Goal: Task Accomplishment & Management: Complete application form

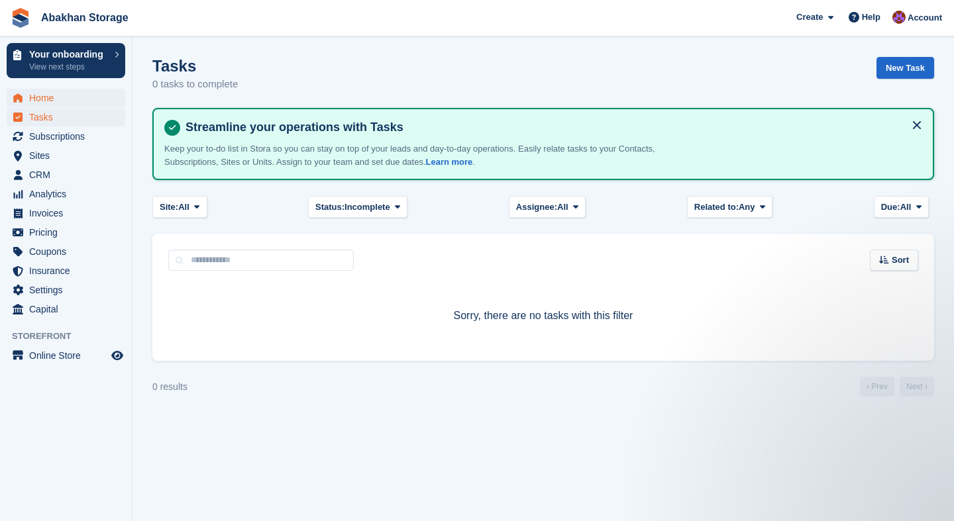
click at [61, 102] on span "Home" at bounding box center [68, 98] width 79 height 19
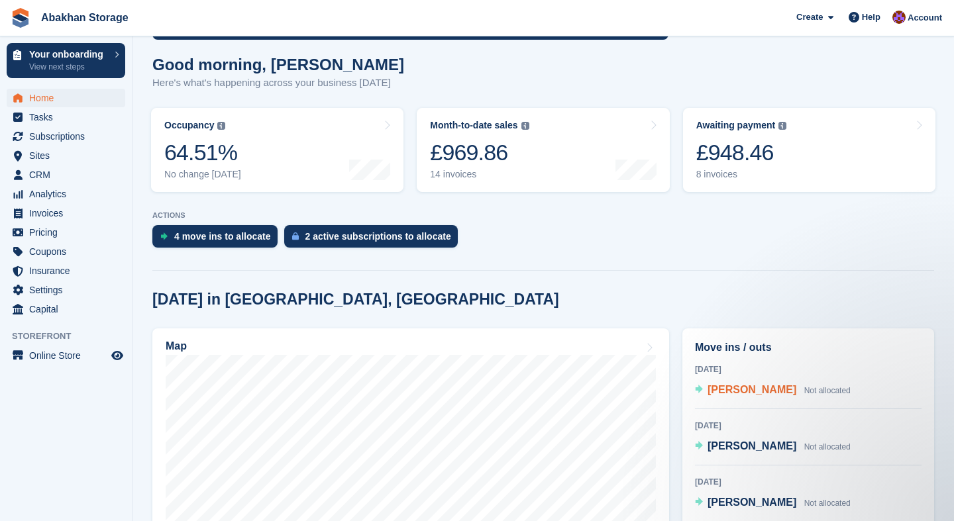
click at [720, 387] on span "[PERSON_NAME]" at bounding box center [751, 389] width 89 height 11
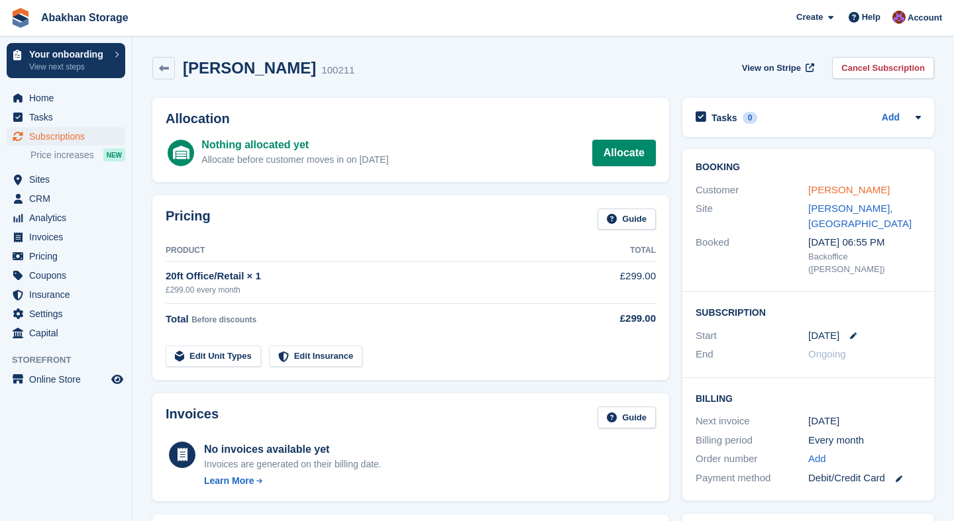
click at [837, 184] on link "[PERSON_NAME]" at bounding box center [848, 189] width 81 height 11
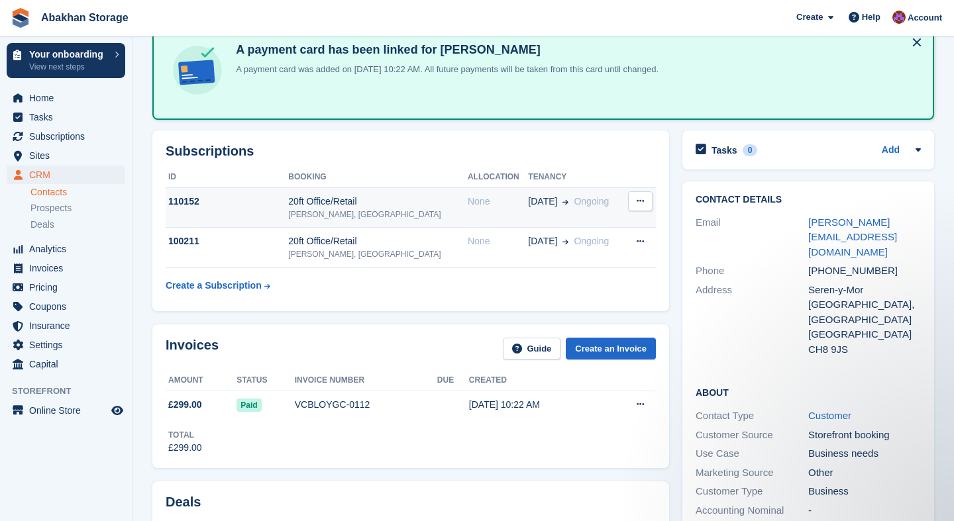
click at [425, 211] on div "[PERSON_NAME], [GEOGRAPHIC_DATA]" at bounding box center [378, 215] width 180 height 12
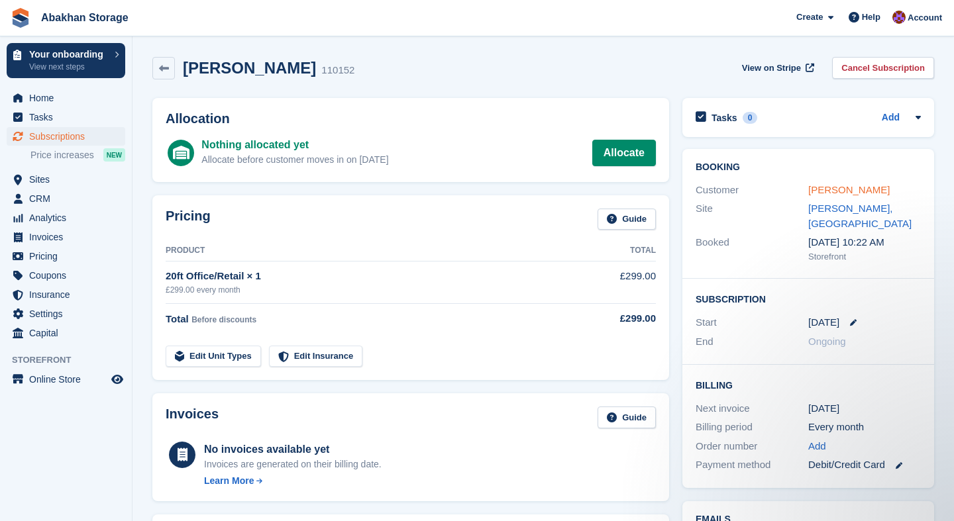
click at [829, 187] on link "[PERSON_NAME]" at bounding box center [848, 189] width 81 height 11
click at [837, 190] on link "[PERSON_NAME]" at bounding box center [848, 189] width 81 height 11
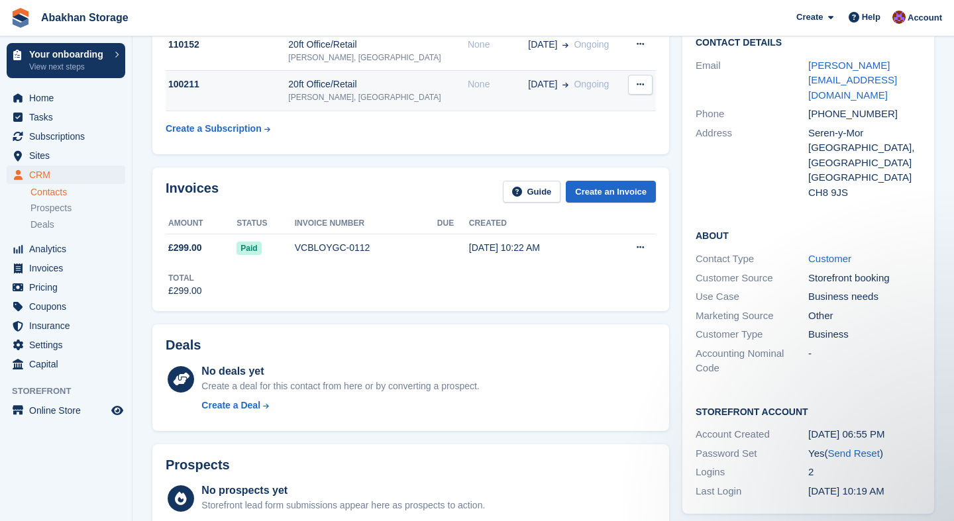
scroll to position [234, 0]
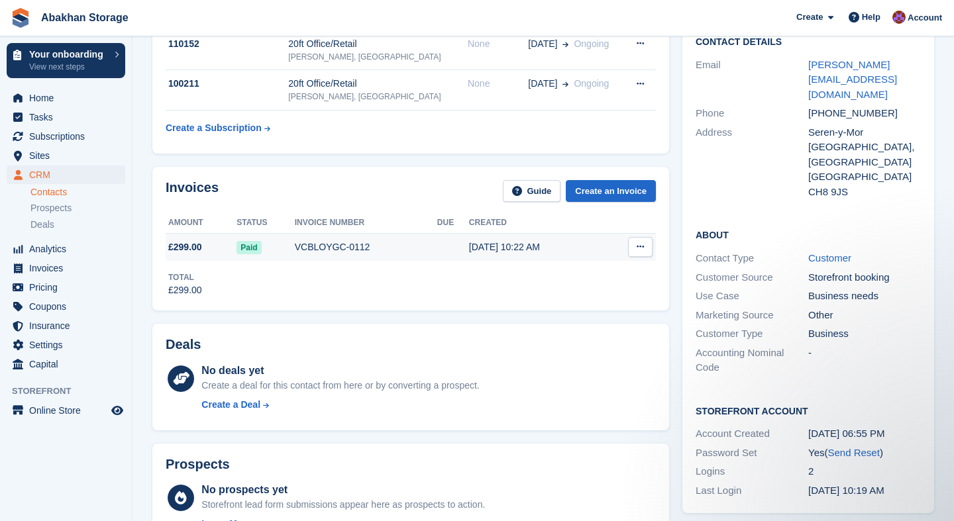
click at [497, 240] on div "[DATE] 10:22 AM" at bounding box center [536, 247] width 134 height 14
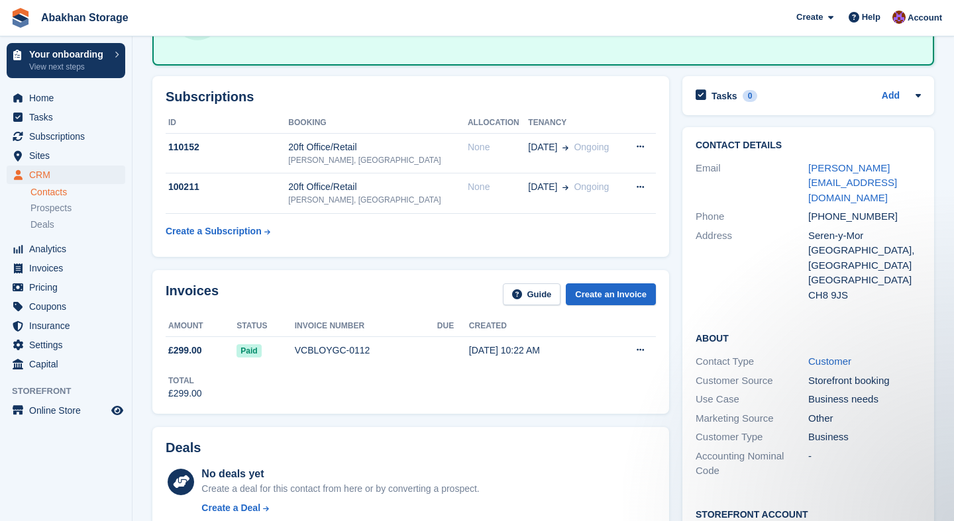
scroll to position [127, 0]
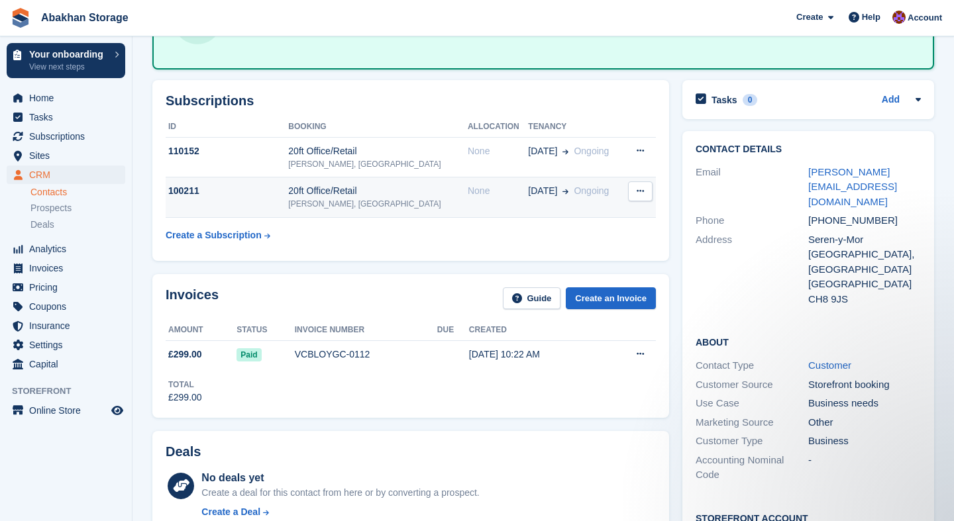
click at [407, 200] on div "[PERSON_NAME], [GEOGRAPHIC_DATA]" at bounding box center [378, 204] width 180 height 12
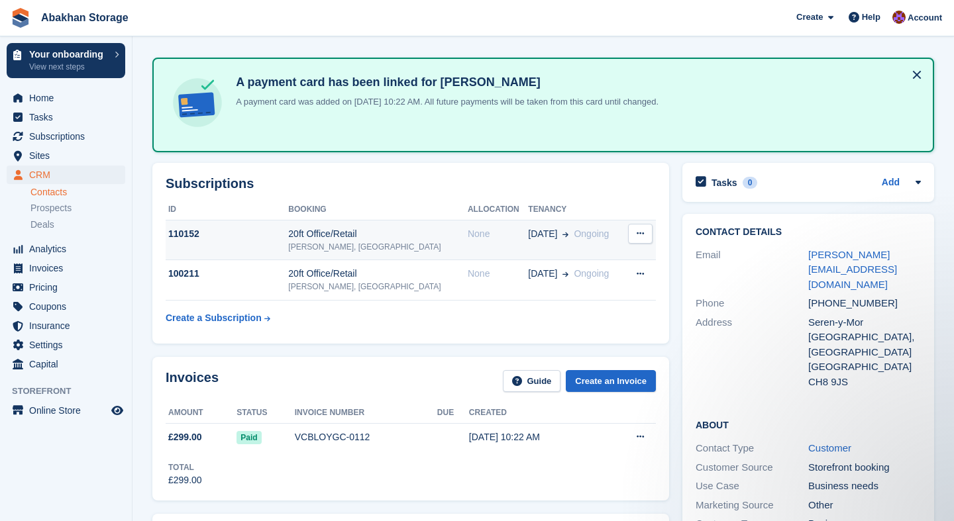
scroll to position [48, 0]
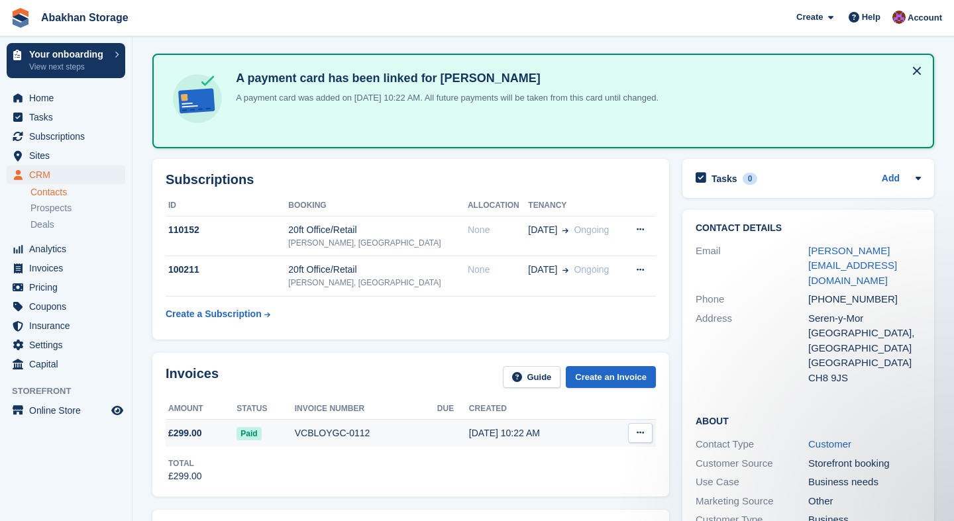
click at [398, 438] on div "VCBLOYGC-0112" at bounding box center [366, 434] width 142 height 14
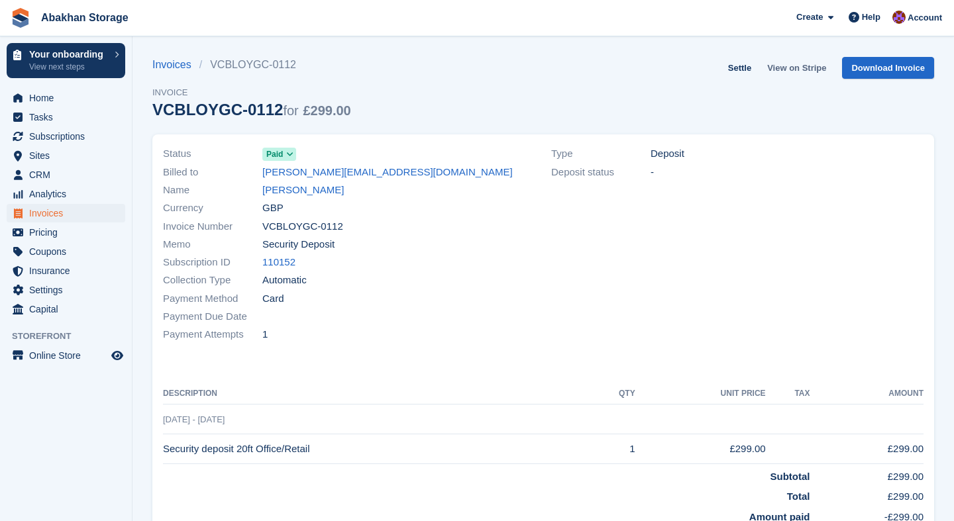
click at [778, 71] on link "View on Stripe" at bounding box center [797, 68] width 70 height 22
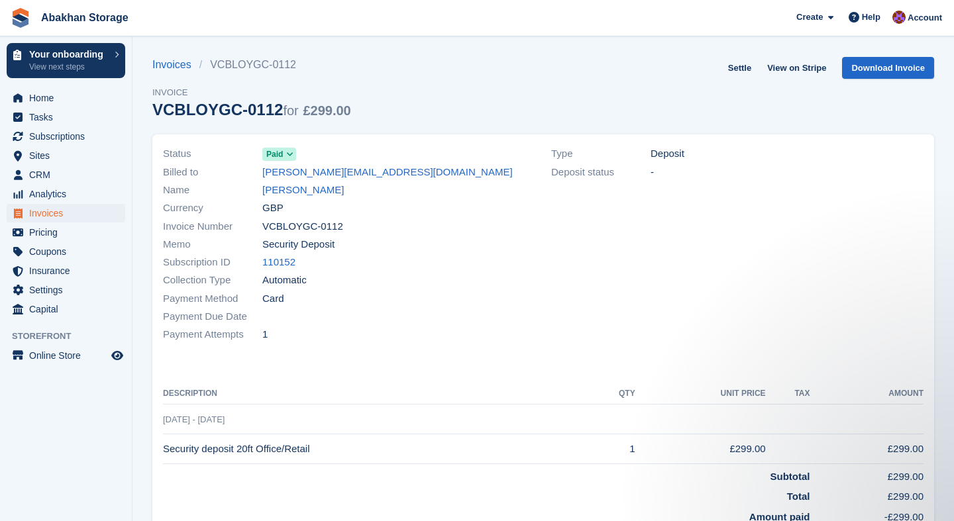
scroll to position [1, 0]
click at [289, 194] on link "[PERSON_NAME]" at bounding box center [302, 188] width 81 height 15
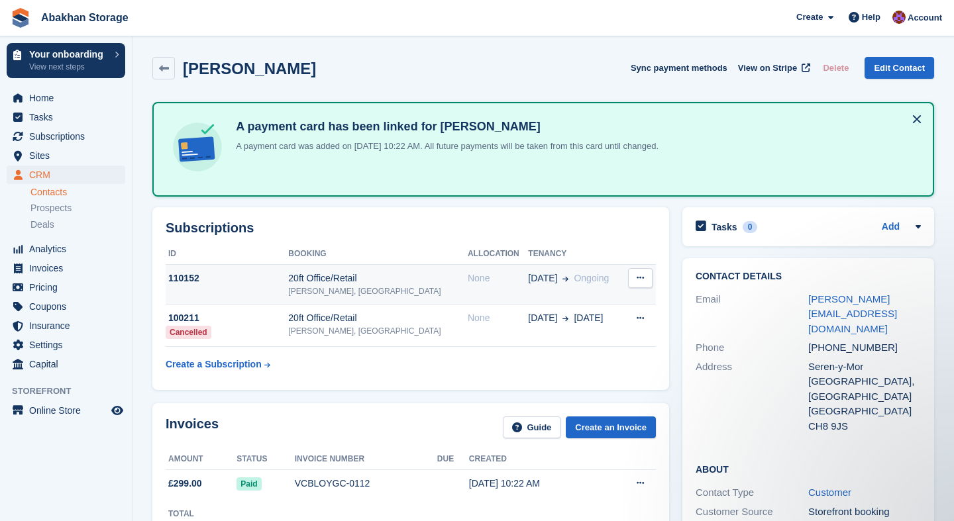
click at [368, 283] on div "20ft Office/Retail" at bounding box center [378, 279] width 180 height 14
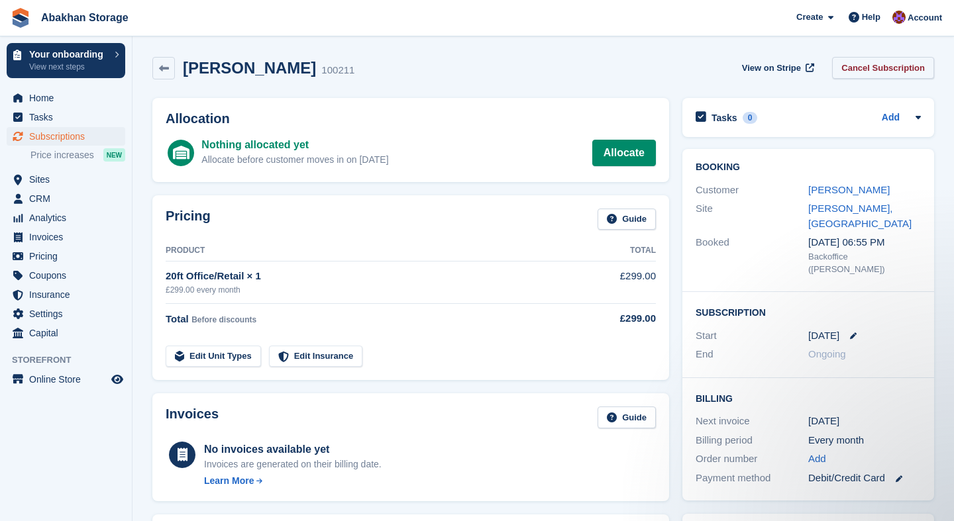
click at [894, 67] on link "Cancel Subscription" at bounding box center [883, 68] width 102 height 22
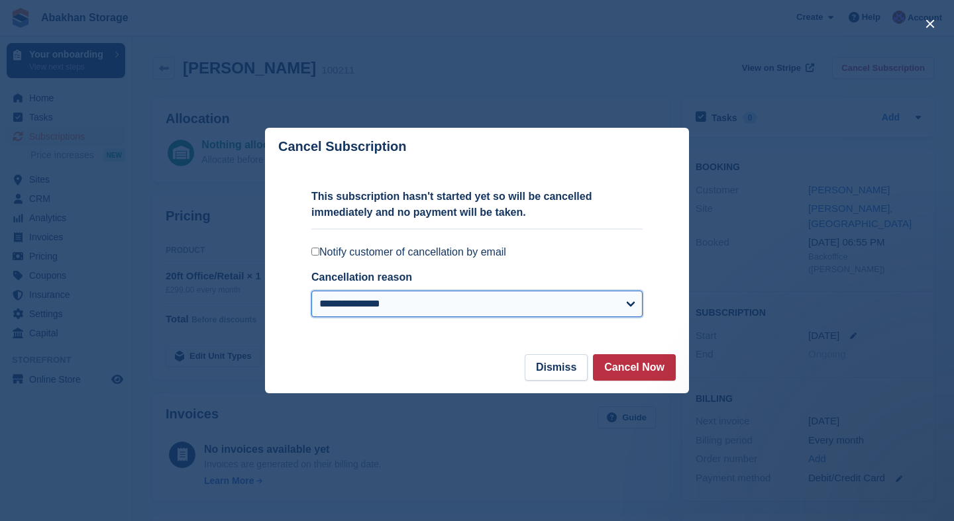
select select "*****"
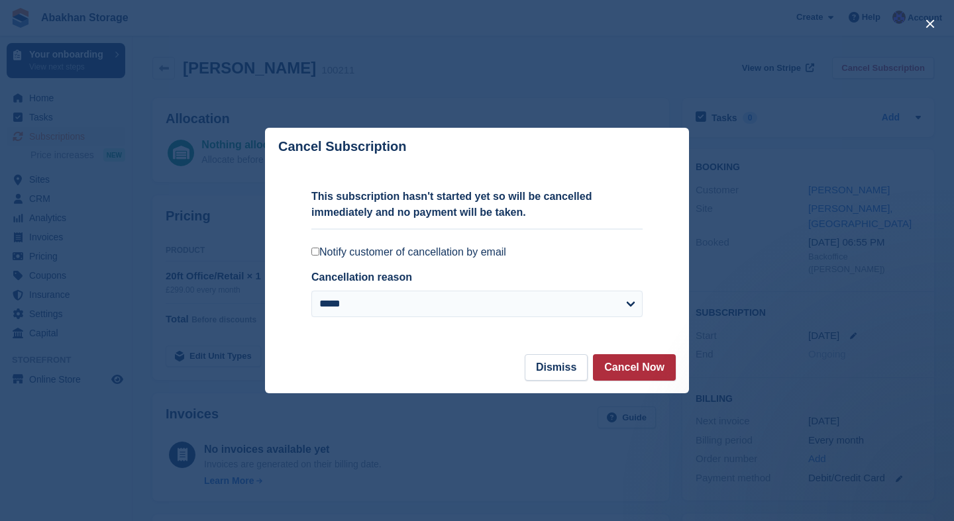
click at [613, 368] on button "Cancel Now" at bounding box center [634, 367] width 83 height 26
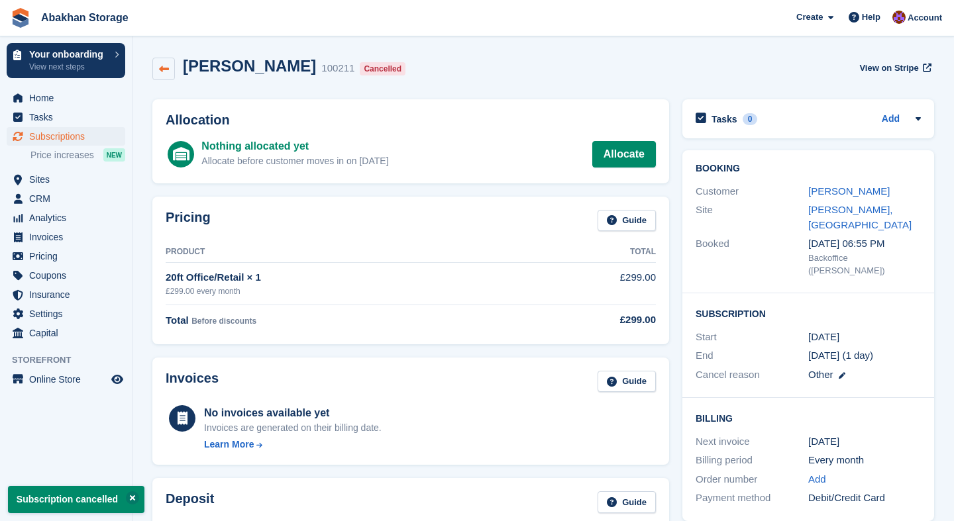
click at [164, 64] on icon at bounding box center [164, 69] width 10 height 10
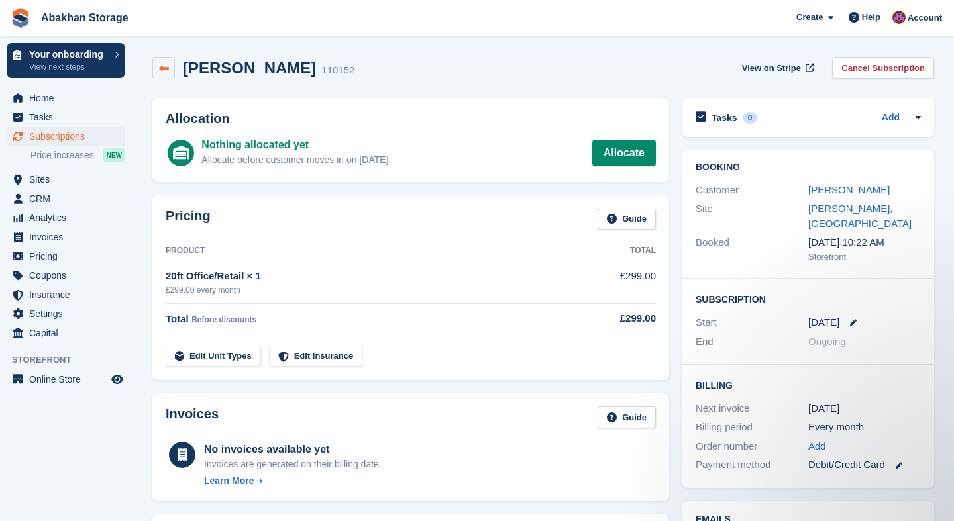
click at [166, 70] on icon at bounding box center [164, 69] width 10 height 10
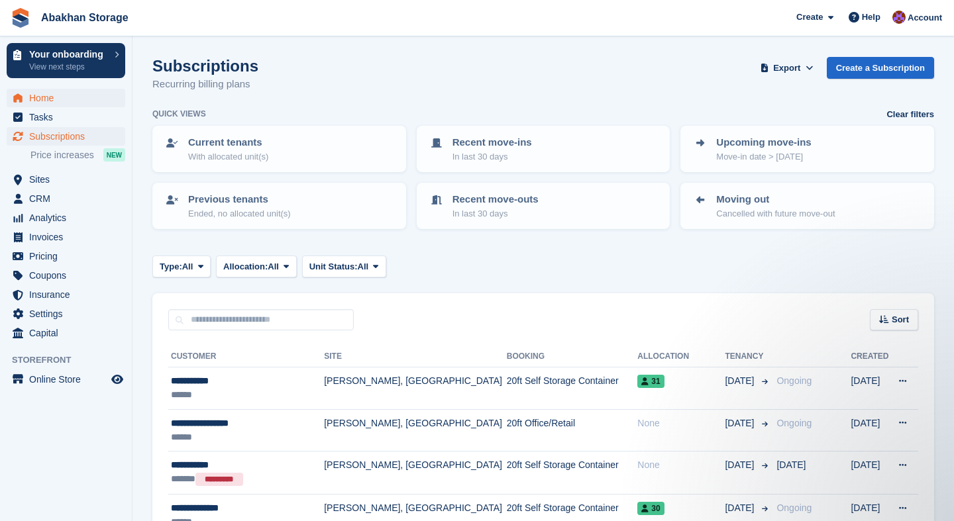
click at [49, 98] on span "Home" at bounding box center [68, 98] width 79 height 19
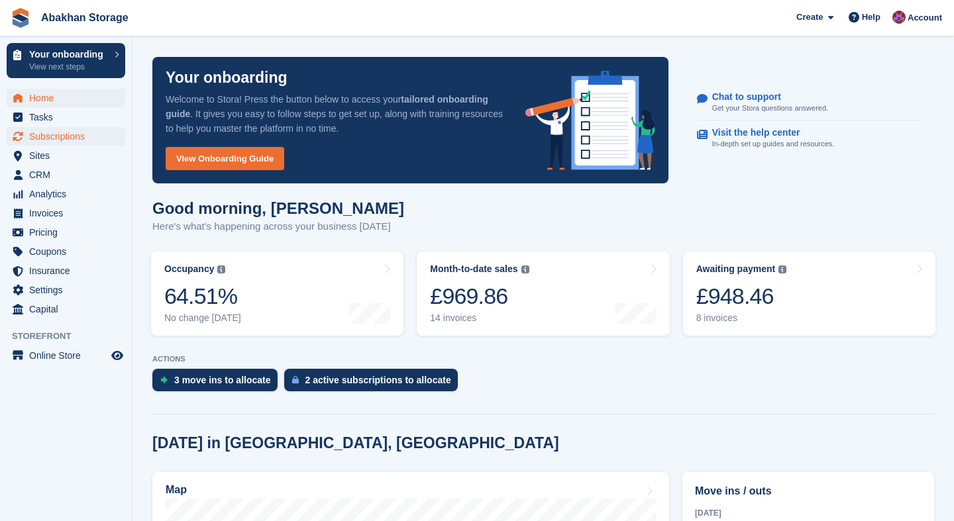
click at [63, 139] on span "Subscriptions" at bounding box center [68, 136] width 79 height 19
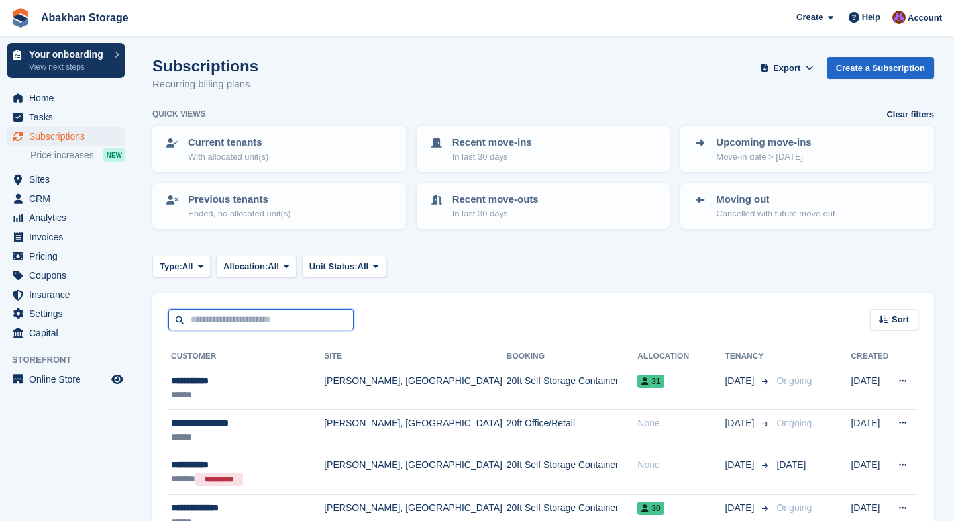
click at [315, 319] on input "text" at bounding box center [260, 320] width 185 height 22
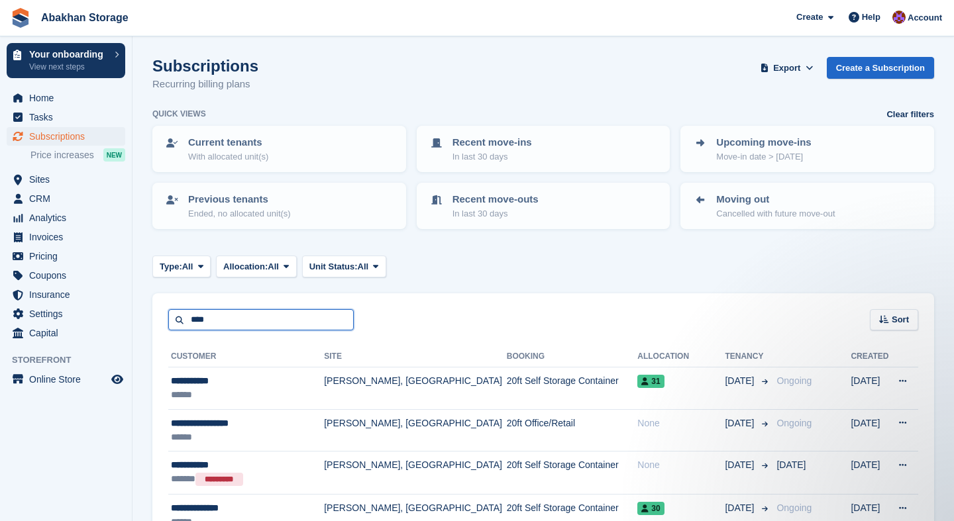
type input "****"
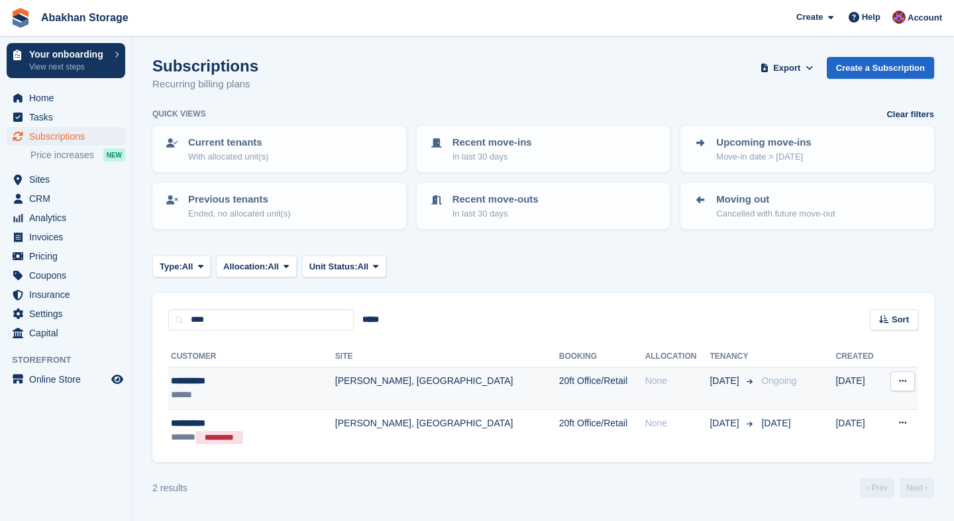
click at [336, 383] on td "[PERSON_NAME], [GEOGRAPHIC_DATA]" at bounding box center [447, 389] width 224 height 42
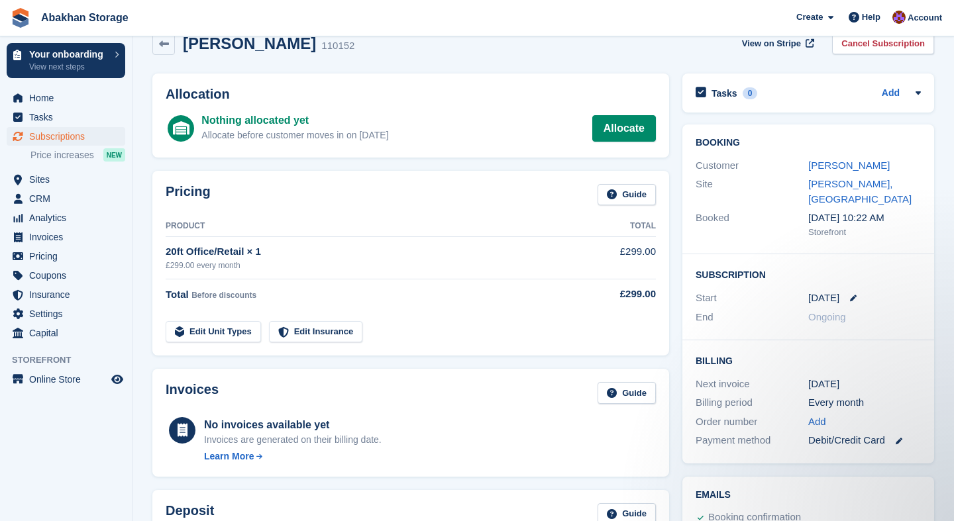
scroll to position [17, 0]
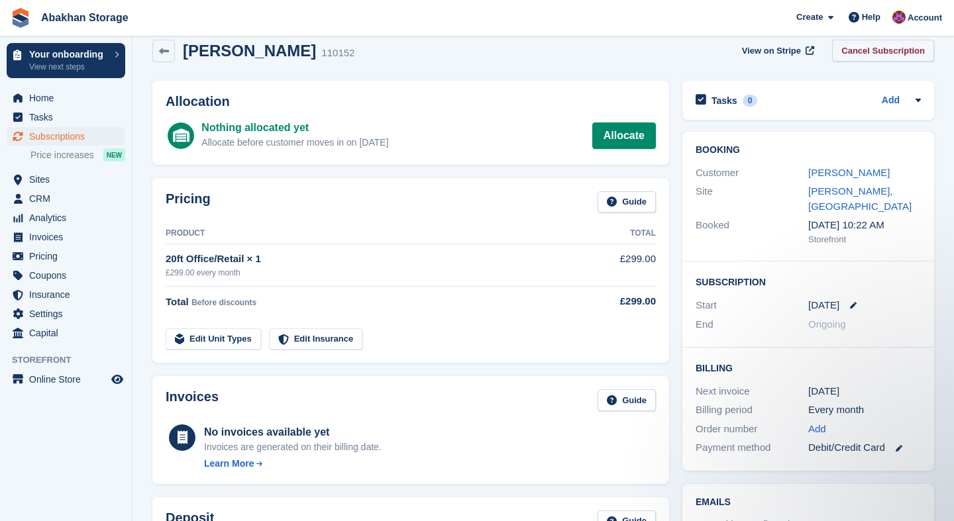
click at [893, 58] on link "Cancel Subscription" at bounding box center [883, 51] width 102 height 22
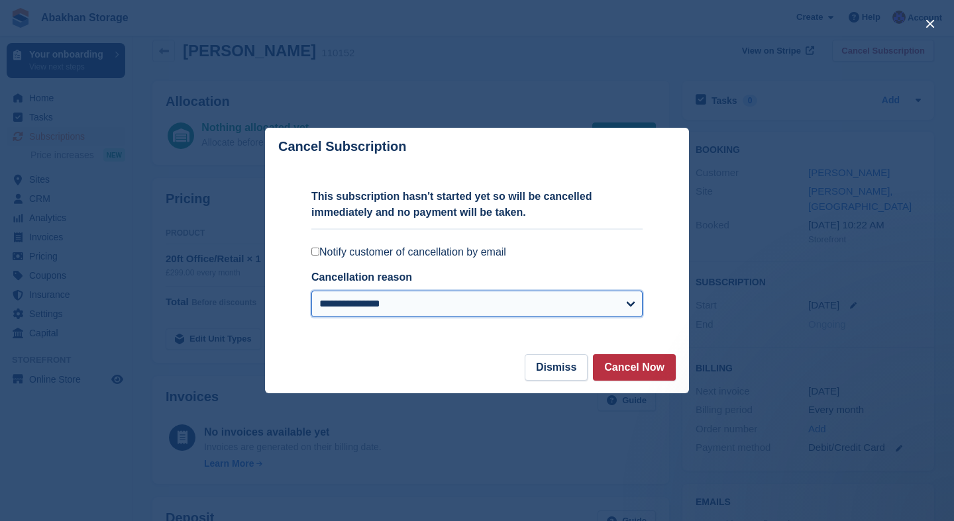
select select
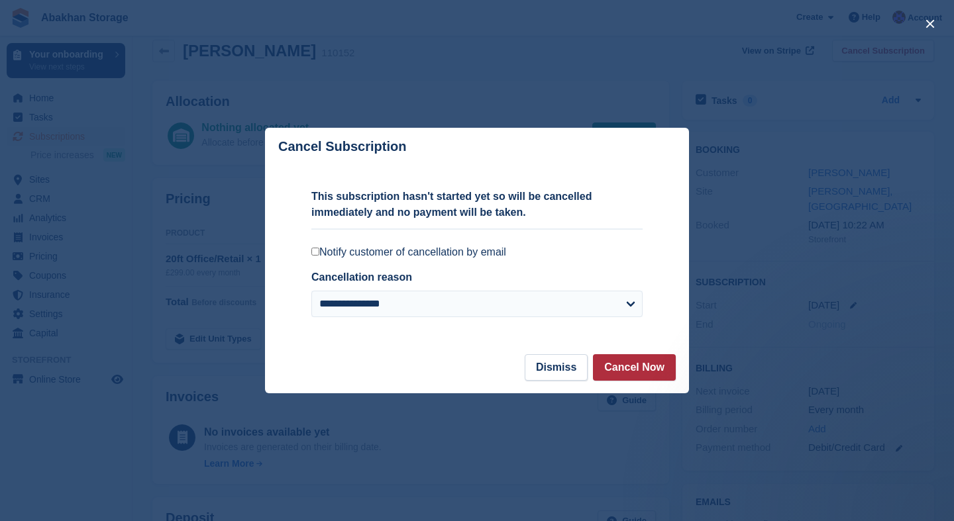
click at [625, 364] on button "Cancel Now" at bounding box center [634, 367] width 83 height 26
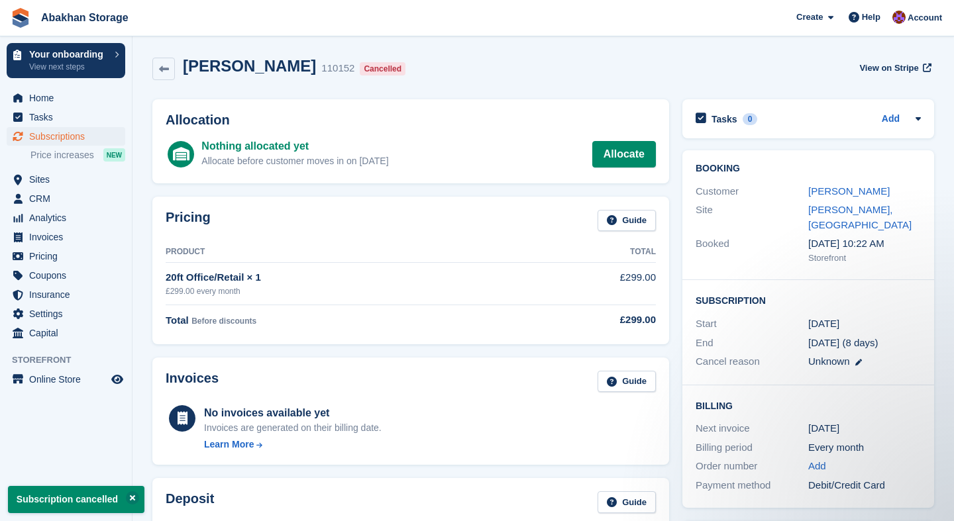
scroll to position [0, 0]
click at [849, 188] on link "[PERSON_NAME]" at bounding box center [848, 190] width 81 height 11
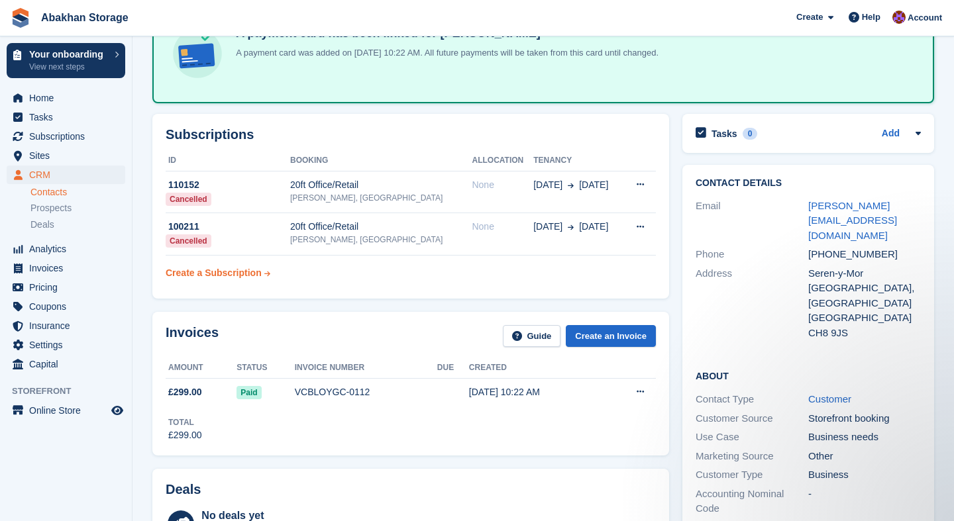
click at [233, 274] on div "Create a Subscription" at bounding box center [214, 273] width 96 height 14
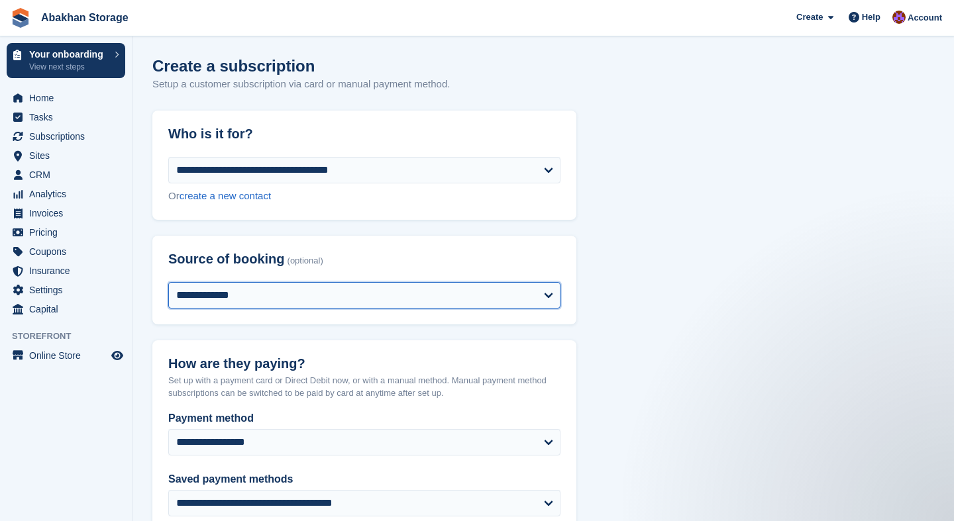
select select "*****"
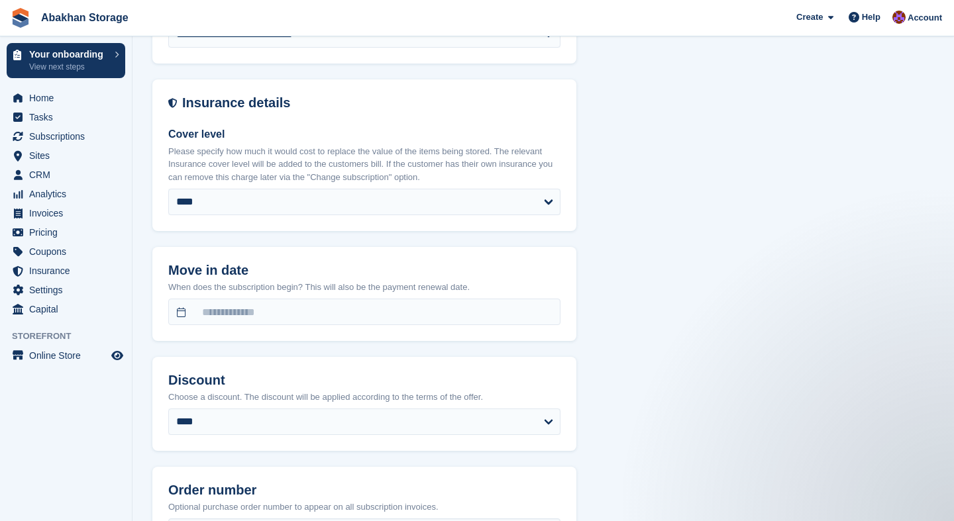
scroll to position [862, 0]
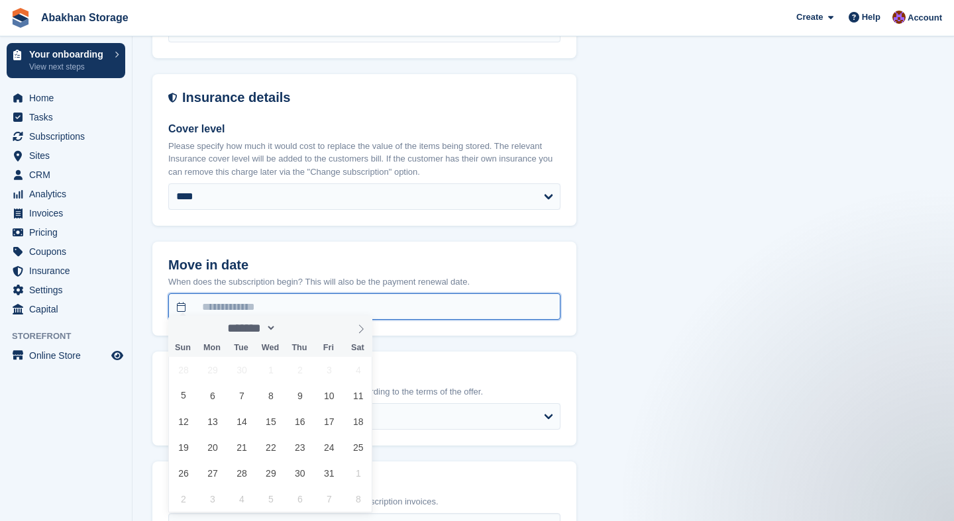
click at [392, 303] on input "text" at bounding box center [364, 306] width 392 height 26
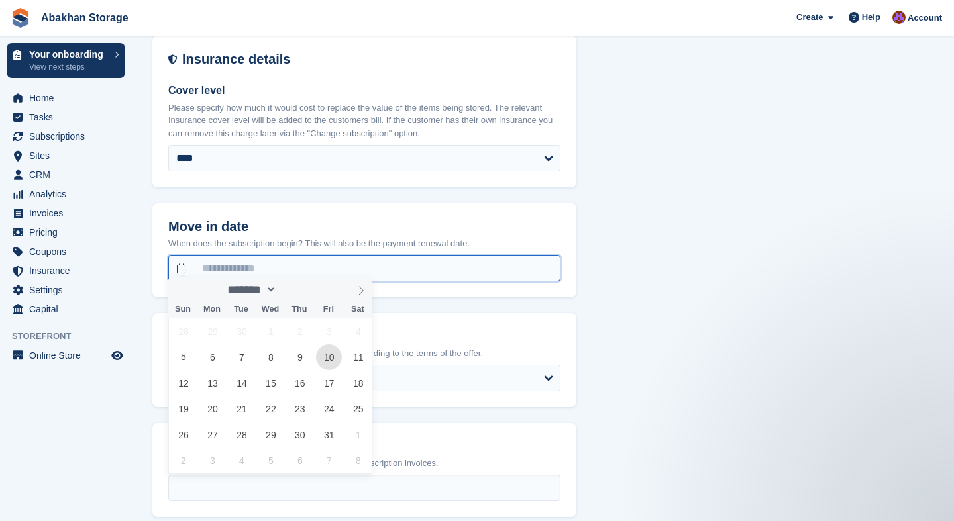
scroll to position [906, 0]
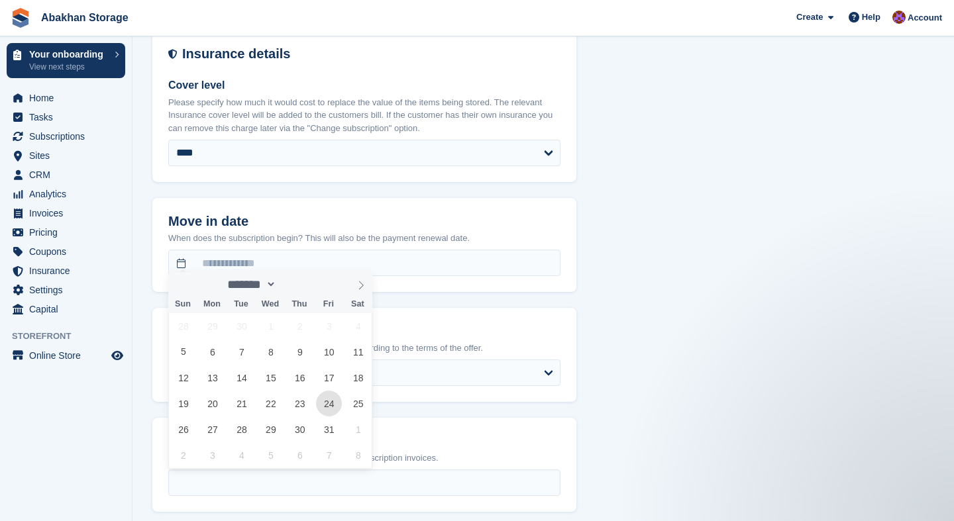
click at [319, 399] on span "24" at bounding box center [329, 404] width 26 height 26
type input "**********"
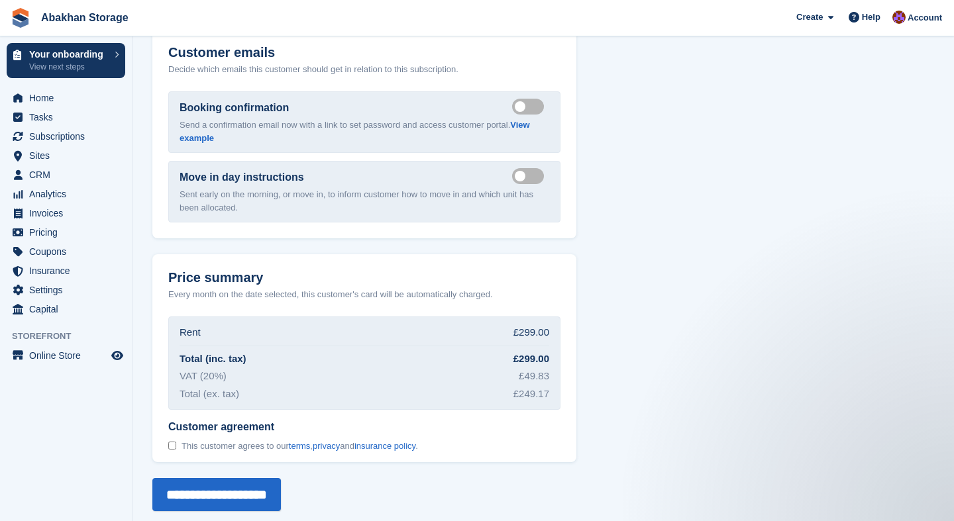
scroll to position [1404, 0]
click at [209, 482] on input "**********" at bounding box center [216, 495] width 128 height 33
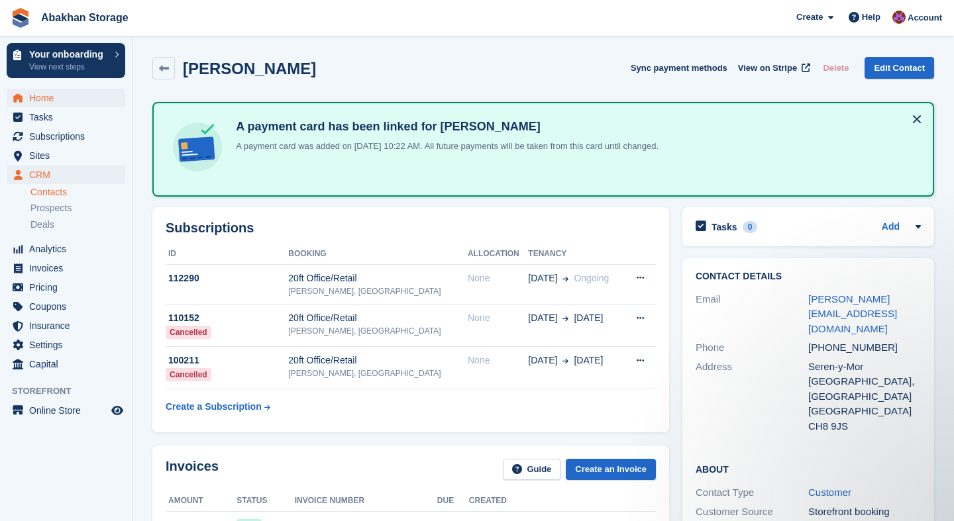
click at [55, 103] on span "Home" at bounding box center [68, 98] width 79 height 19
